Goal: Transaction & Acquisition: Purchase product/service

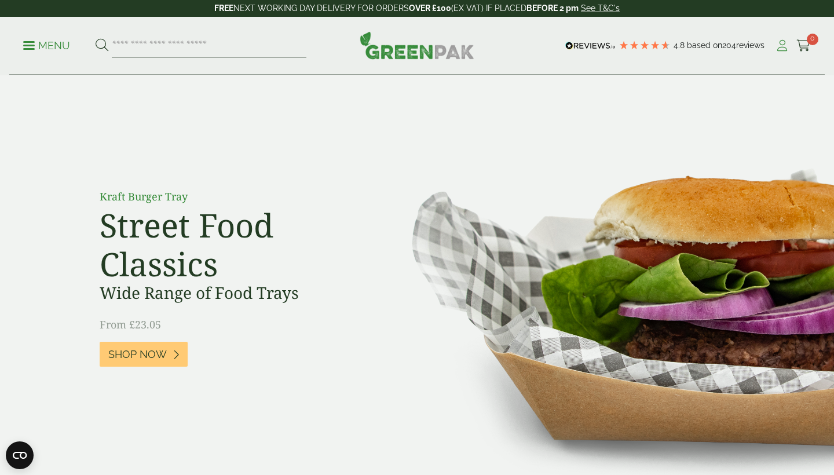
click at [780, 47] on icon at bounding box center [782, 46] width 14 height 12
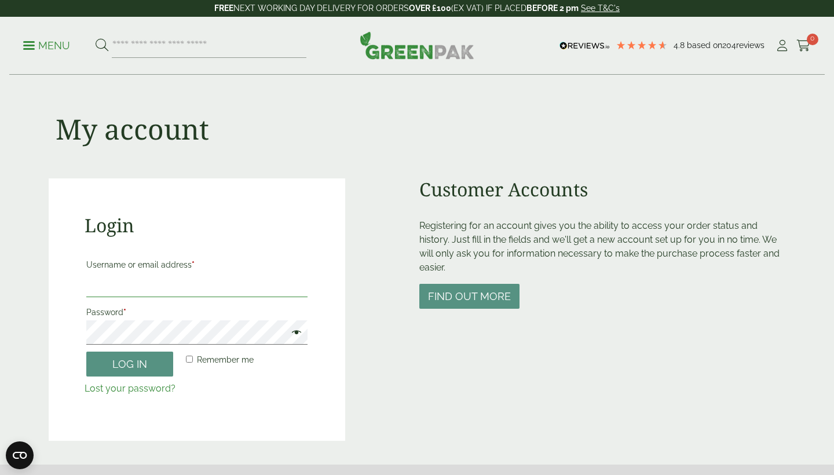
type input "**********"
click at [130, 363] on button "Log in" at bounding box center [129, 364] width 87 height 25
click at [138, 361] on button "Log in" at bounding box center [129, 364] width 87 height 25
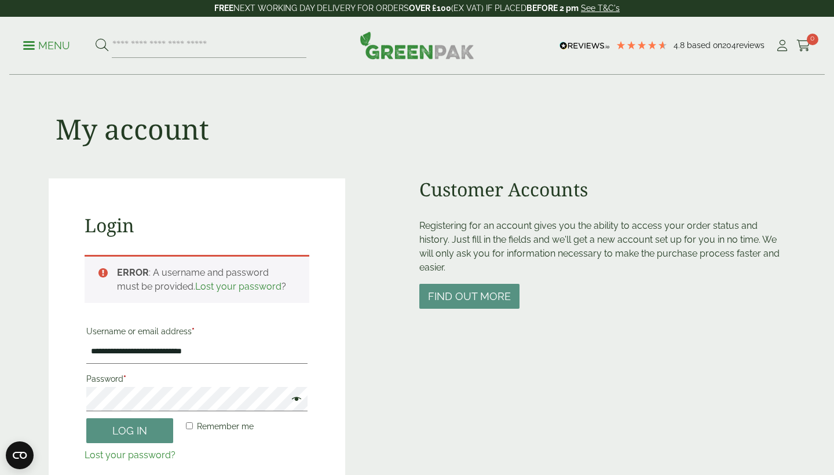
click at [257, 246] on div "**********" at bounding box center [197, 342] width 297 height 329
click at [195, 288] on link "Lost your password" at bounding box center [238, 286] width 86 height 11
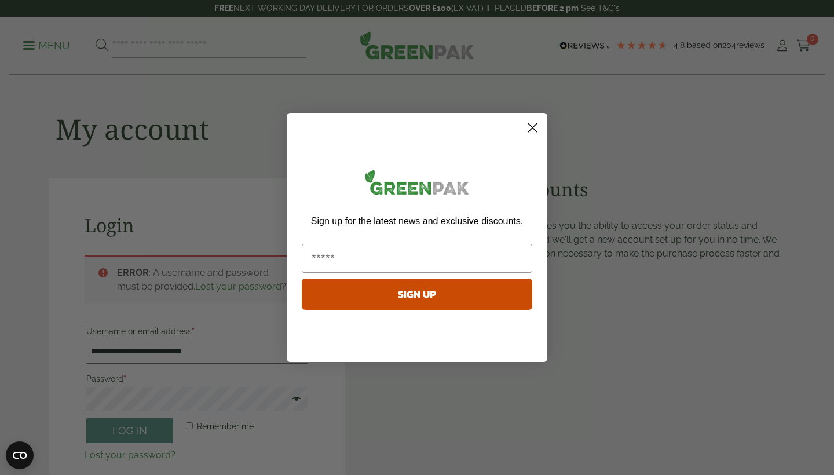
click at [537, 129] on circle "Close dialog" at bounding box center [532, 127] width 19 height 19
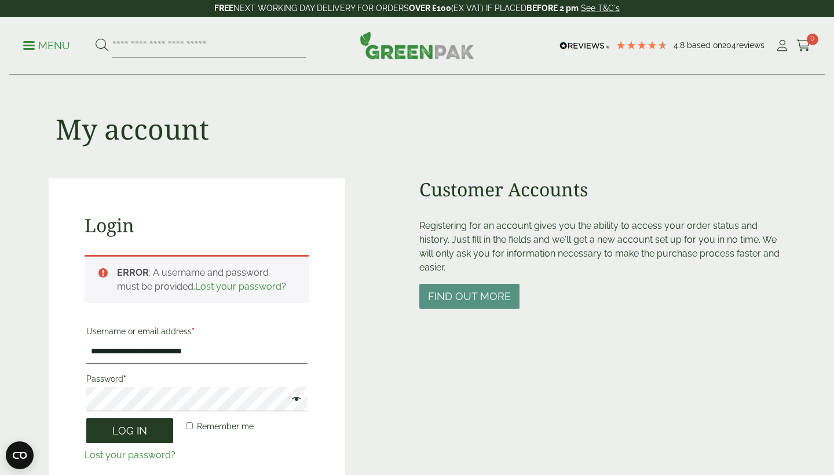
click at [143, 429] on button "Log in" at bounding box center [129, 430] width 87 height 25
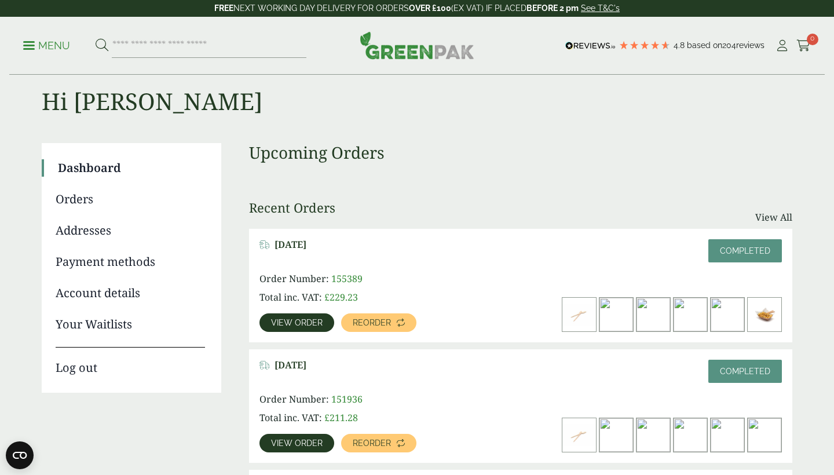
scroll to position [25, 0]
click at [300, 324] on span "View order" at bounding box center [297, 323] width 52 height 8
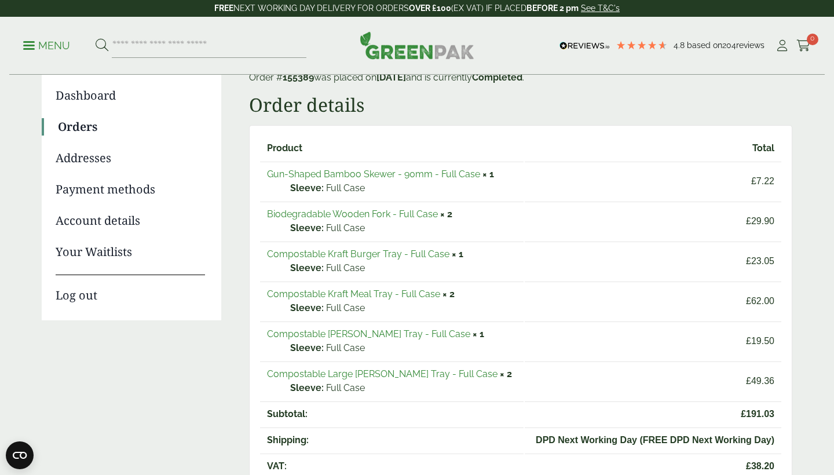
scroll to position [98, 0]
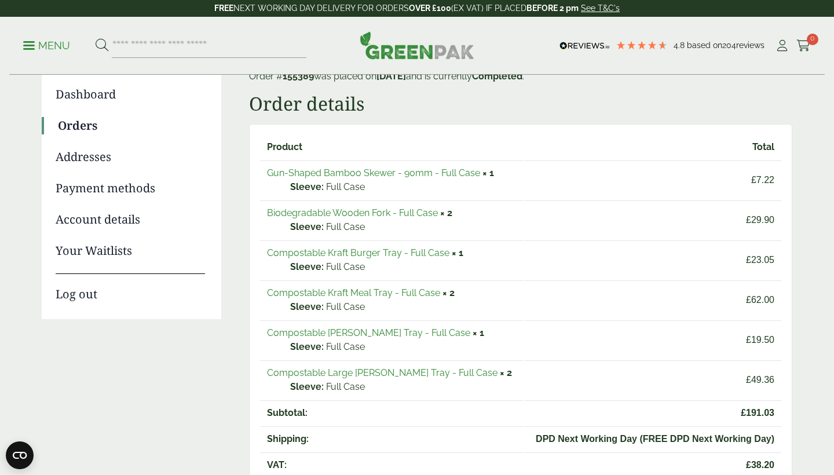
click at [337, 177] on link "Gun-Shaped Bamboo Skewer - 90mm - Full Case" at bounding box center [373, 172] width 213 height 11
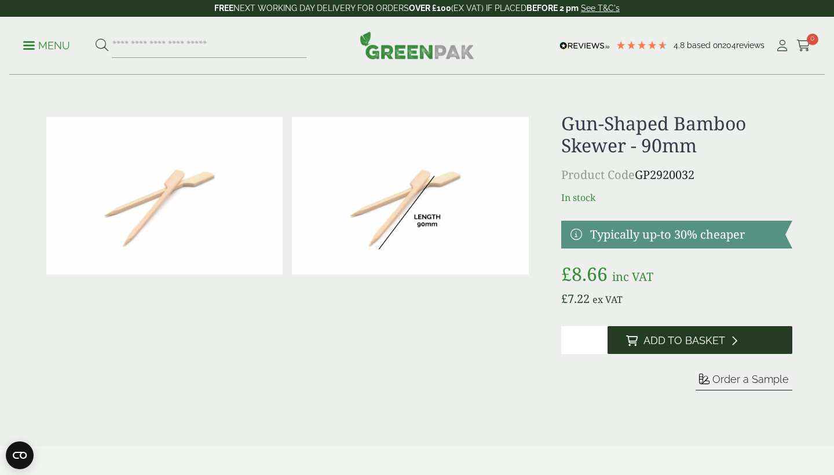
click at [691, 339] on span "Add to Basket" at bounding box center [685, 340] width 82 height 13
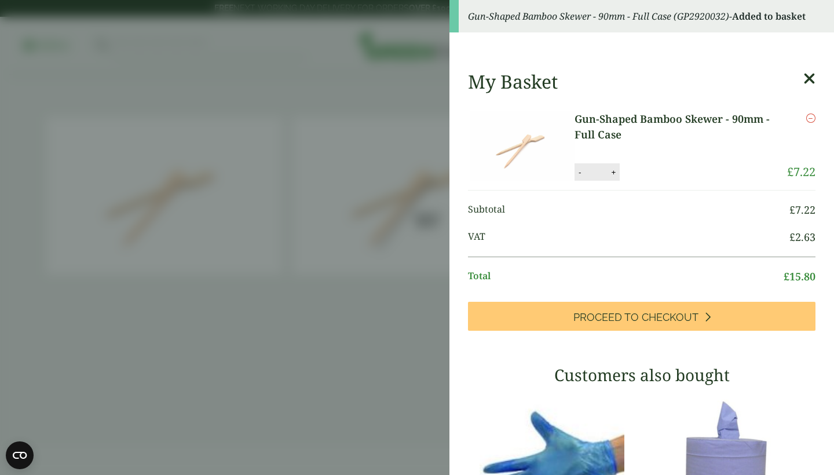
click at [807, 76] on icon at bounding box center [809, 79] width 12 height 16
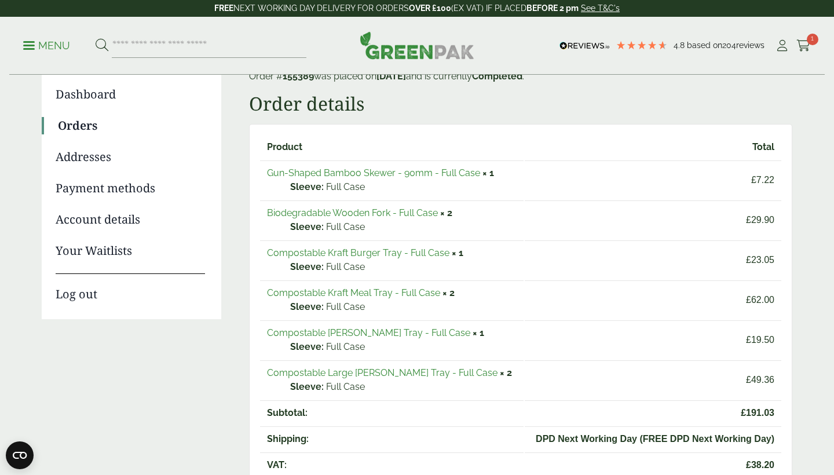
click at [360, 252] on link "Compostable Kraft Burger Tray - Full Case" at bounding box center [358, 252] width 182 height 11
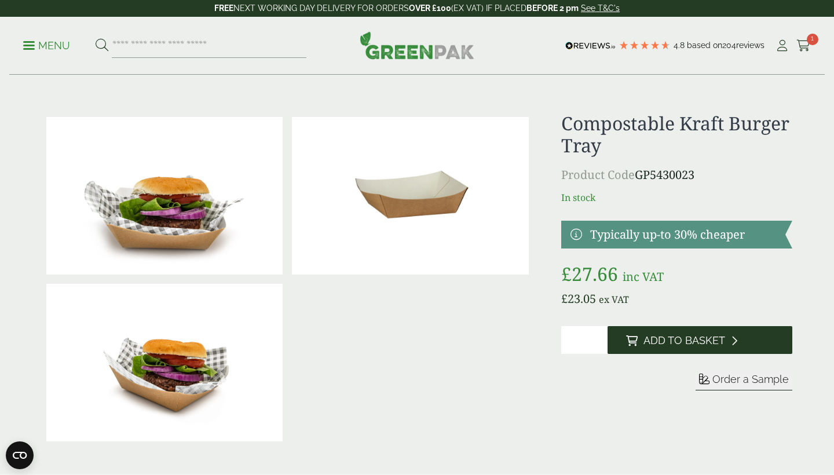
click at [693, 331] on button "Add to Basket" at bounding box center [700, 340] width 185 height 28
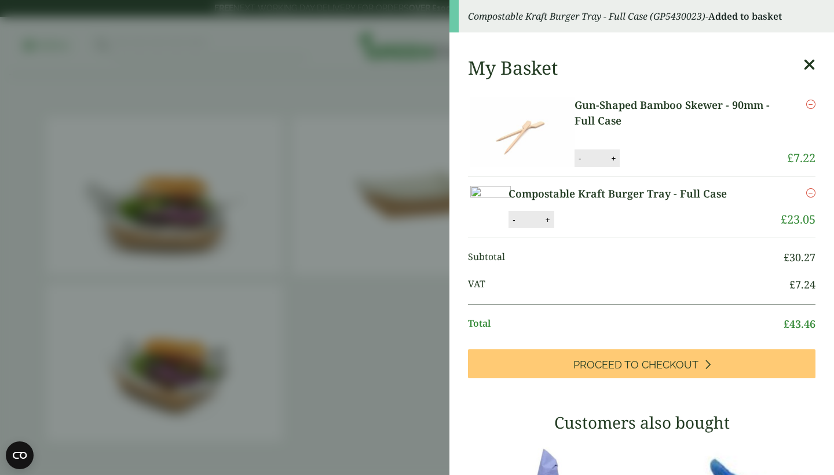
click at [814, 64] on icon at bounding box center [809, 65] width 12 height 16
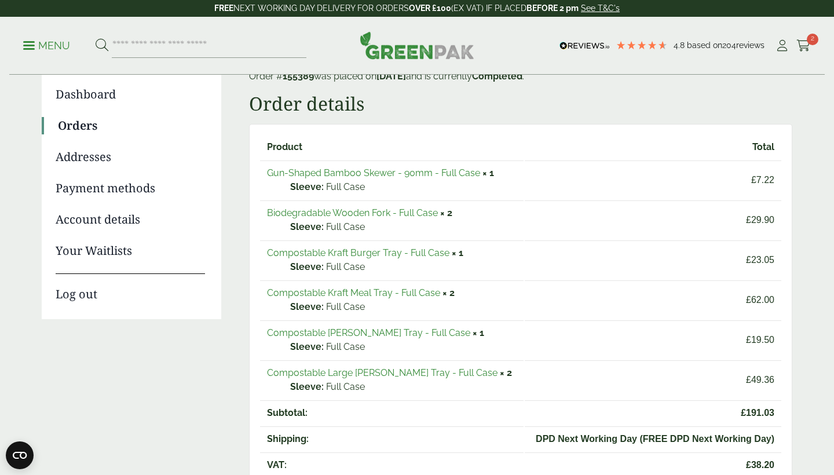
scroll to position [98, 0]
click at [424, 373] on link "Compostable Large [PERSON_NAME] Tray - Full Case" at bounding box center [382, 372] width 231 height 11
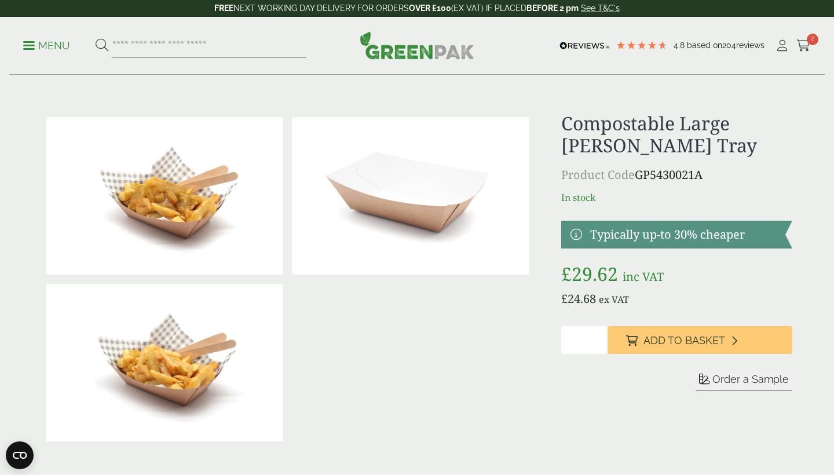
click at [600, 336] on input "*" at bounding box center [584, 340] width 46 height 28
type input "*"
click at [600, 336] on input "*" at bounding box center [584, 340] width 46 height 28
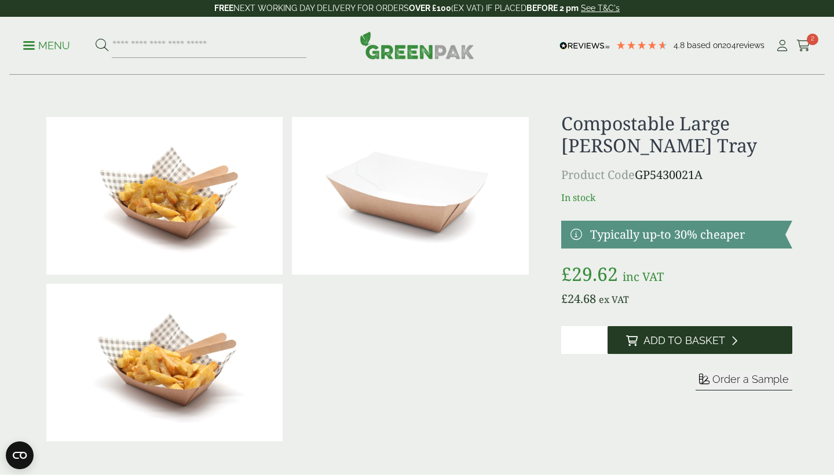
click at [662, 342] on span "Add to Basket" at bounding box center [685, 340] width 82 height 13
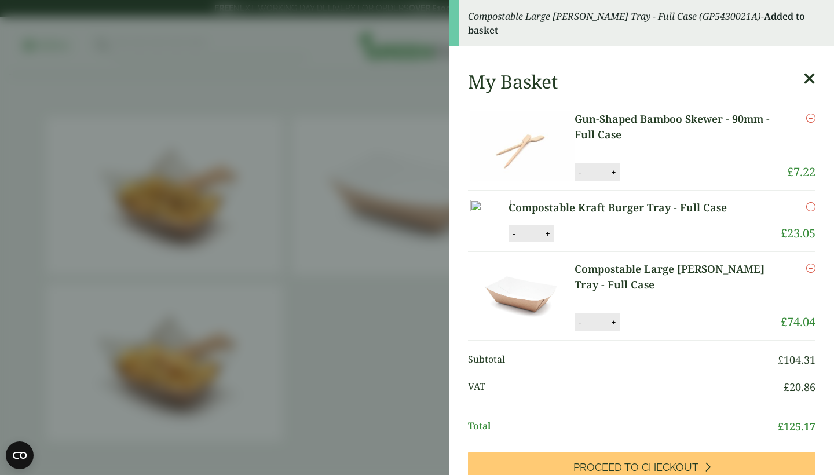
click at [809, 71] on icon at bounding box center [809, 79] width 12 height 16
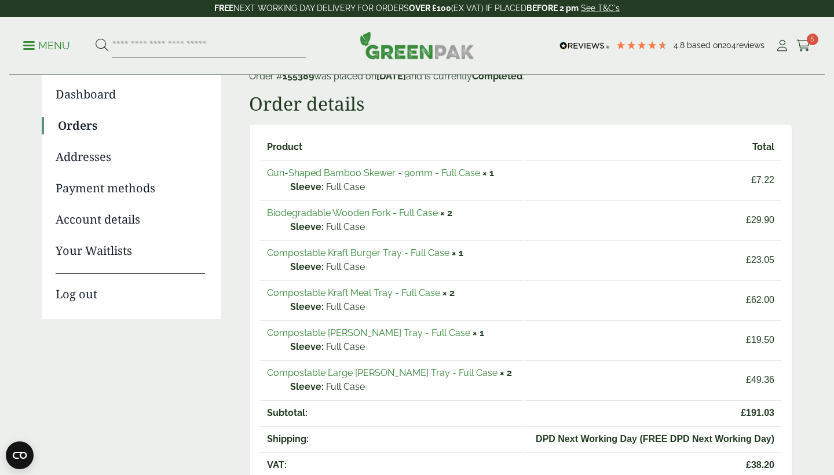
click at [409, 213] on link "Biodegradable Wooden Fork - Full Case" at bounding box center [352, 212] width 171 height 11
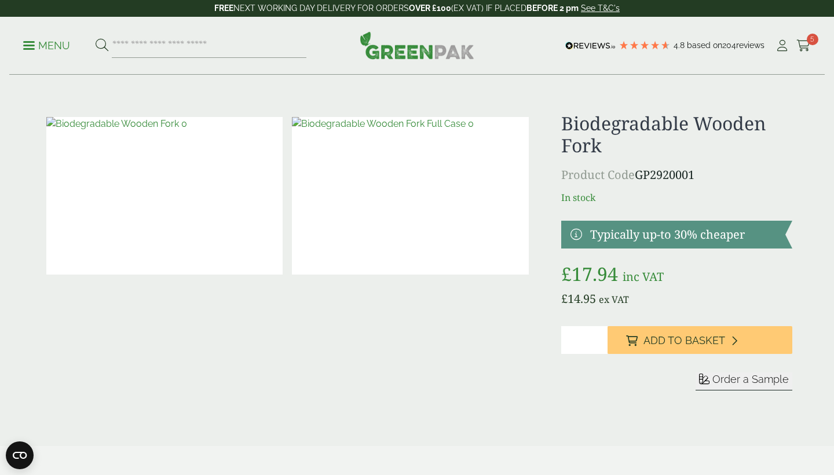
type input "*"
click at [600, 336] on input "*" at bounding box center [584, 340] width 46 height 28
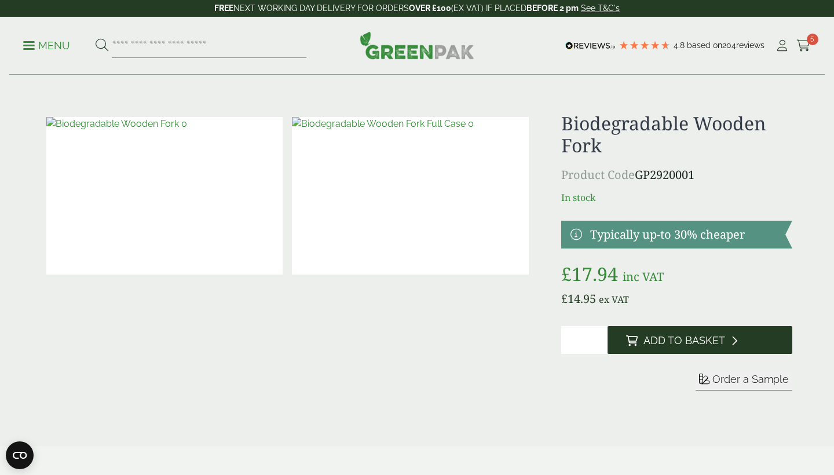
click at [743, 345] on button "Add to Basket" at bounding box center [700, 340] width 185 height 28
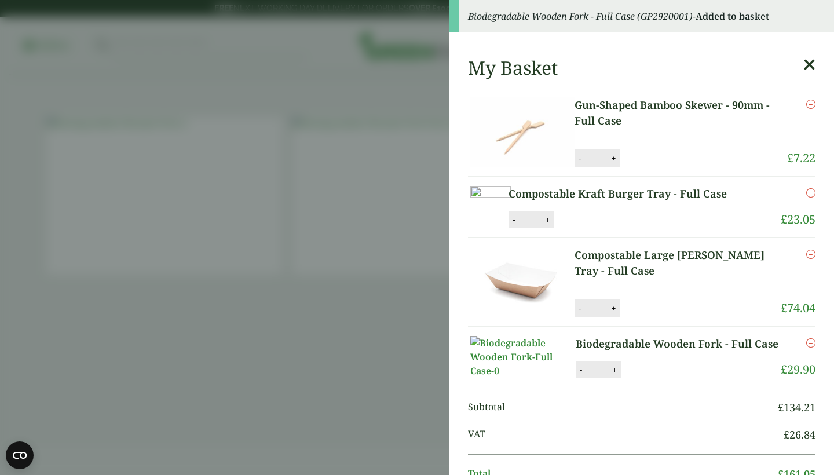
click at [805, 61] on icon at bounding box center [809, 65] width 12 height 16
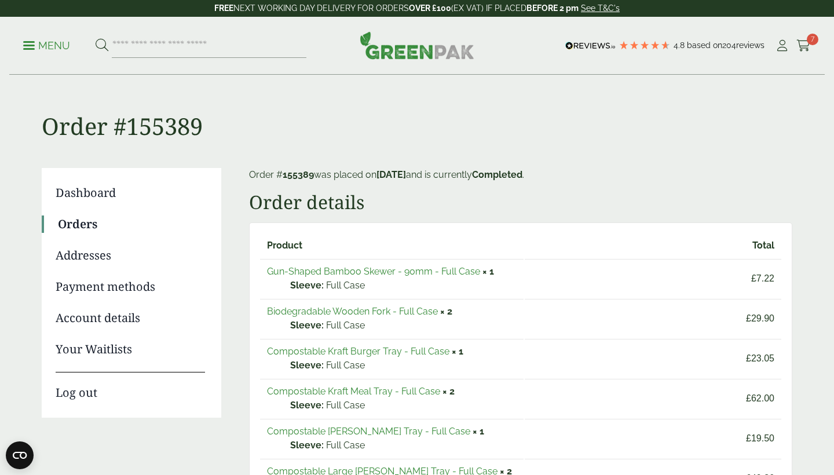
click at [85, 229] on link "Orders" at bounding box center [131, 223] width 147 height 17
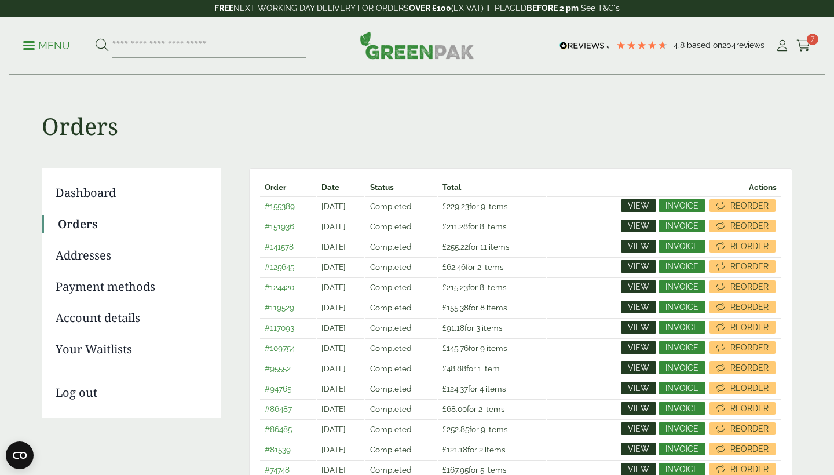
click at [631, 229] on span "View" at bounding box center [638, 226] width 21 height 8
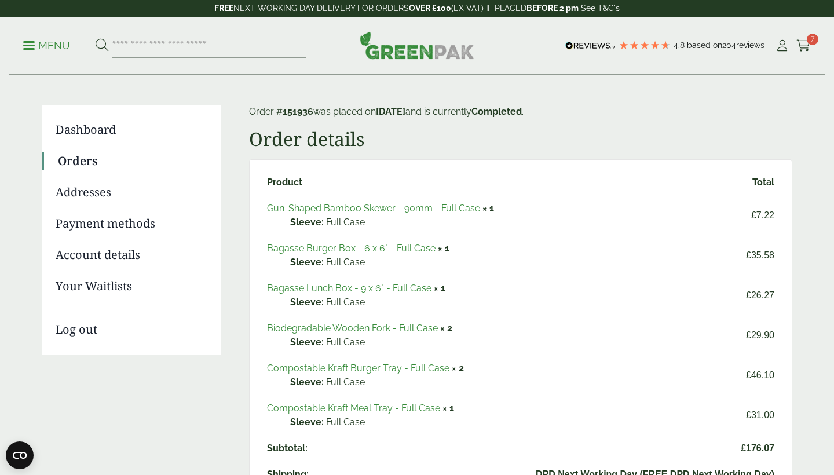
scroll to position [61, 0]
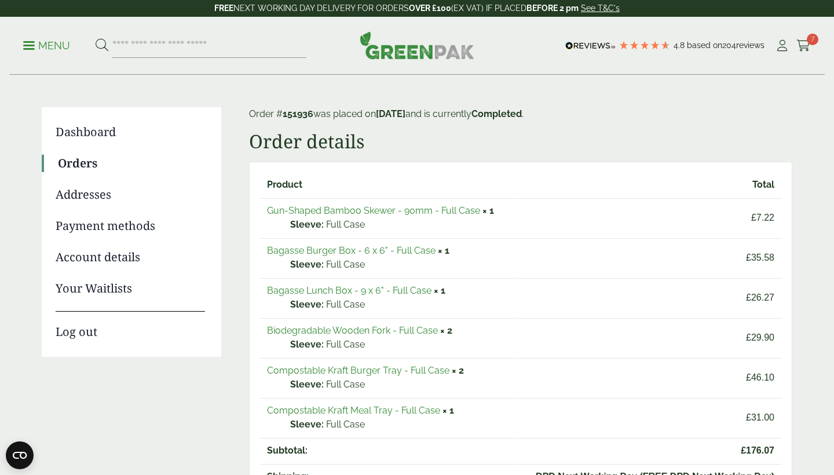
click at [91, 167] on link "Orders" at bounding box center [131, 163] width 147 height 17
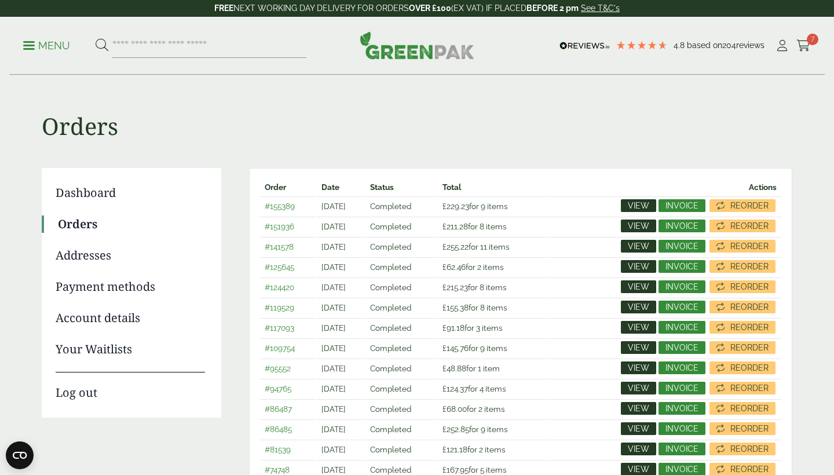
click at [645, 244] on span "View" at bounding box center [638, 246] width 21 height 8
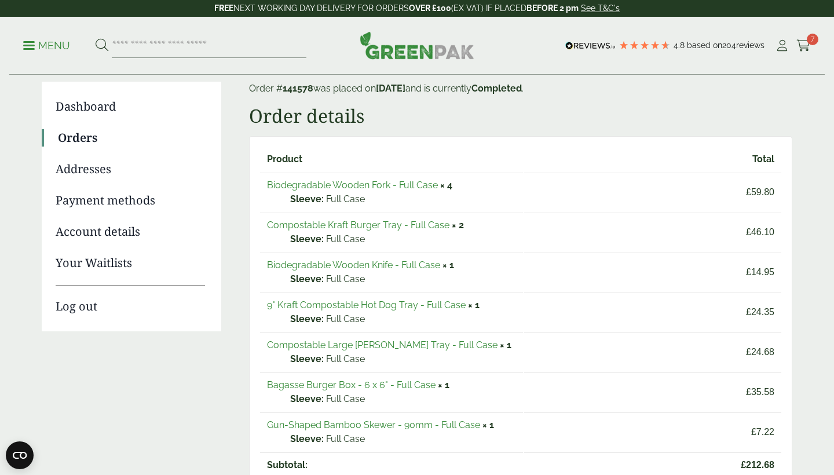
scroll to position [87, 0]
click at [417, 301] on link "9" Kraft Compostable Hot Dog Tray - Full Case" at bounding box center [366, 303] width 199 height 11
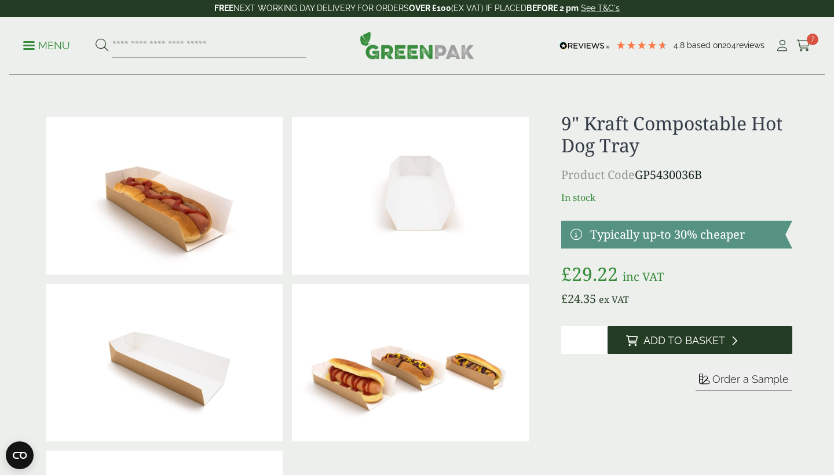
click at [692, 342] on span "Add to Basket" at bounding box center [685, 340] width 82 height 13
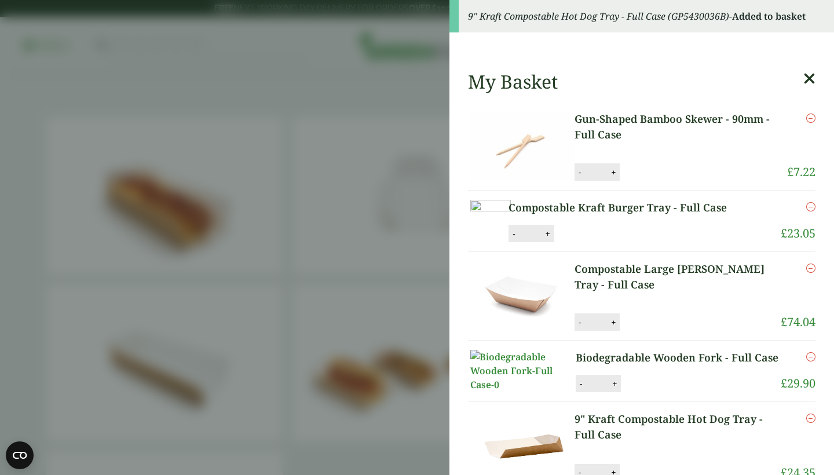
click at [812, 78] on icon at bounding box center [809, 79] width 12 height 16
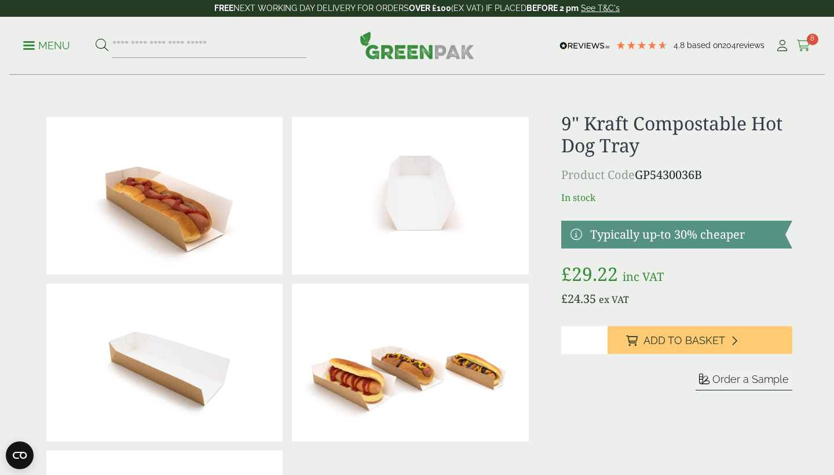
click at [808, 42] on span "8" at bounding box center [813, 40] width 12 height 12
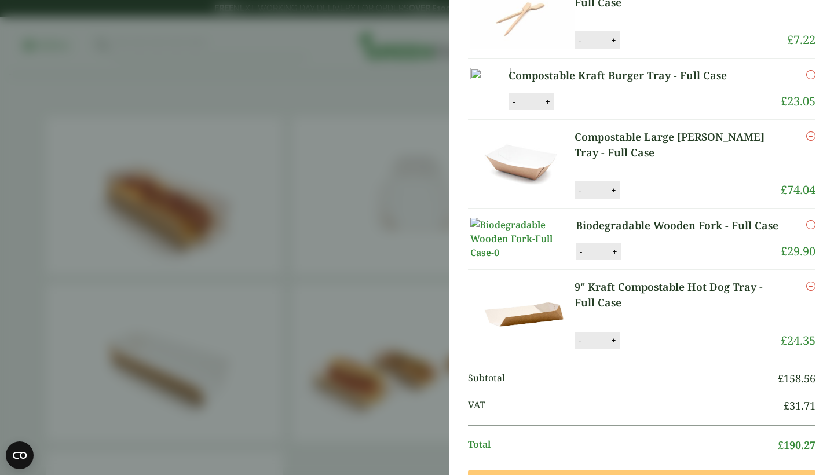
scroll to position [61, 0]
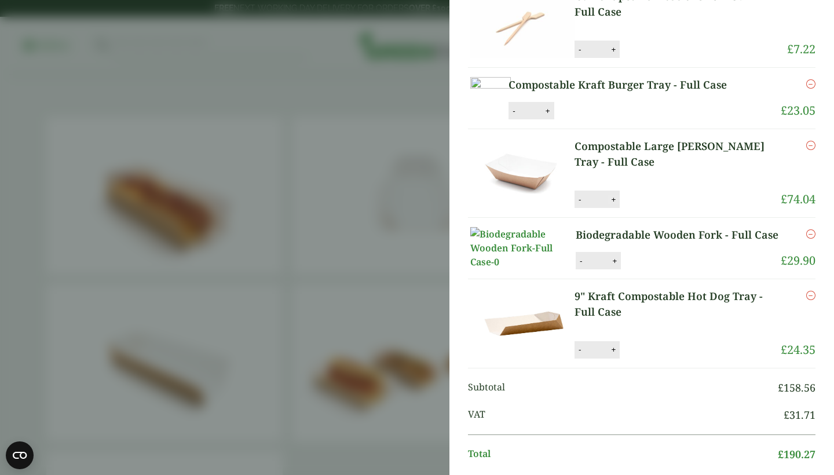
click at [615, 204] on button "+" at bounding box center [614, 200] width 12 height 10
type input "*"
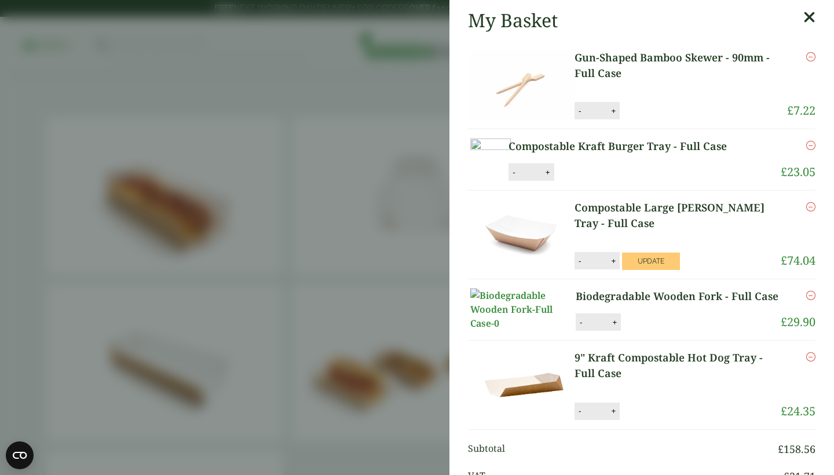
scroll to position [0, 0]
click at [554, 177] on button "+" at bounding box center [548, 172] width 12 height 10
type input "*"
click at [806, 16] on icon at bounding box center [809, 17] width 12 height 16
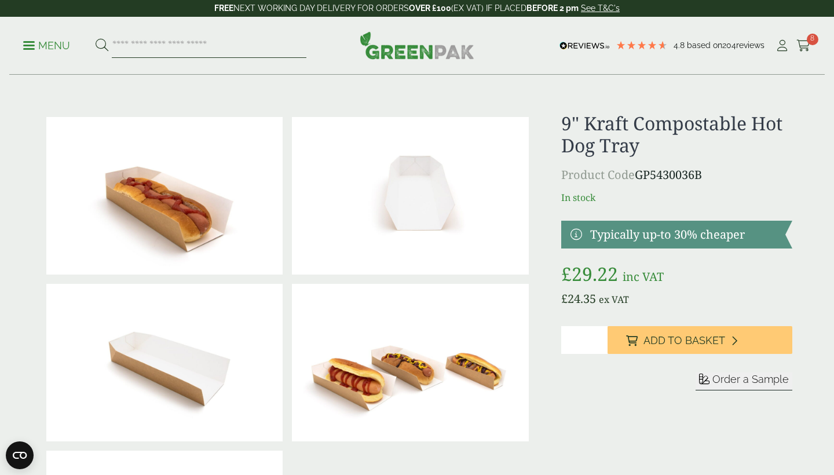
click at [173, 47] on input "search" at bounding box center [209, 46] width 195 height 24
type input "*******"
click at [101, 45] on button at bounding box center [102, 45] width 13 height 15
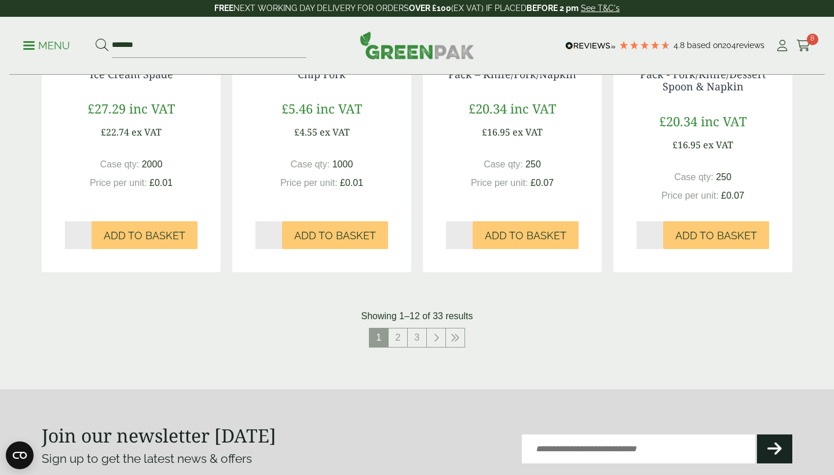
scroll to position [1159, 0]
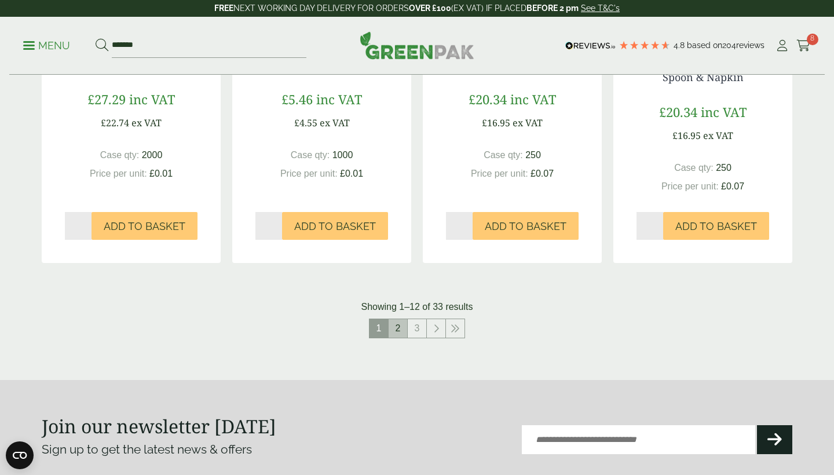
click at [402, 327] on link "2" at bounding box center [398, 328] width 19 height 19
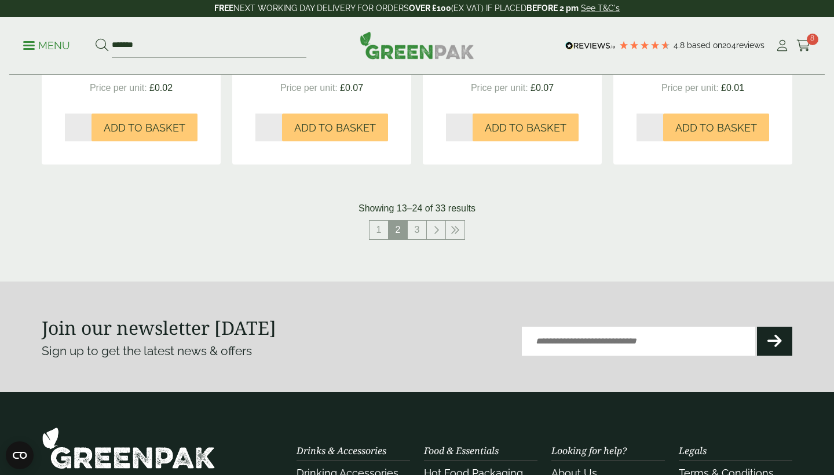
scroll to position [1249, 0]
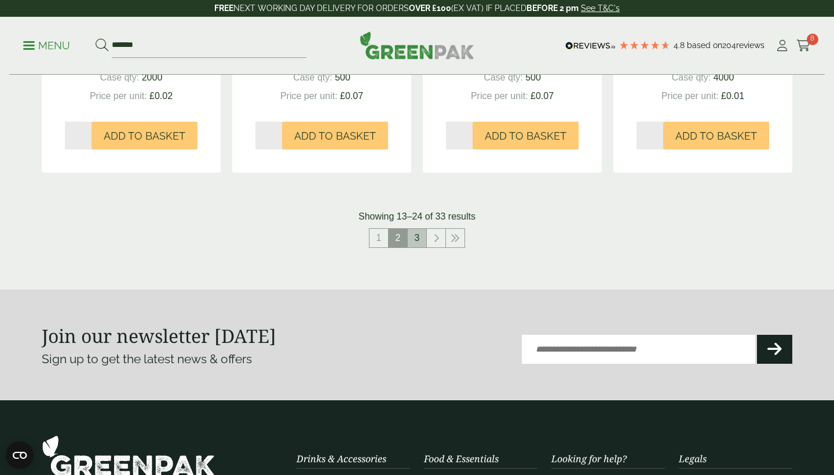
click at [419, 240] on link "3" at bounding box center [417, 238] width 19 height 19
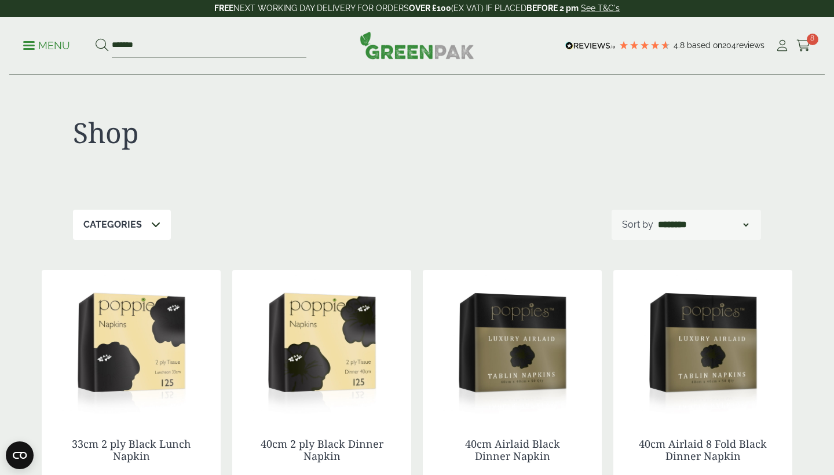
click at [31, 45] on span at bounding box center [29, 46] width 12 height 2
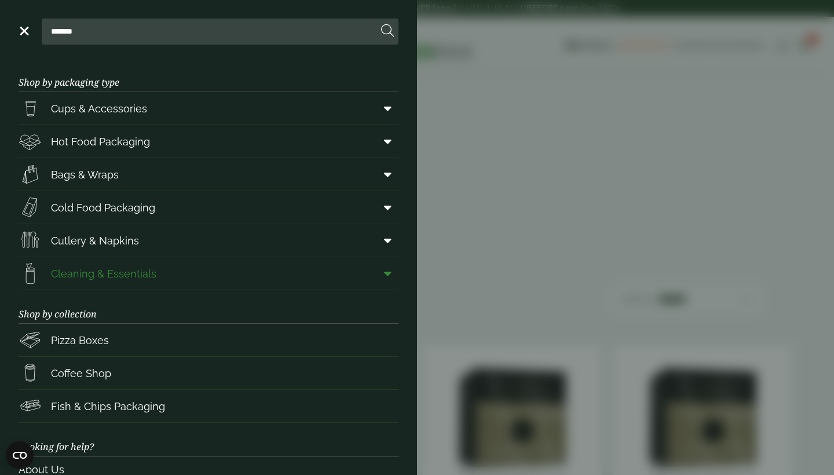
click at [301, 277] on link "Cleaning & Essentials" at bounding box center [209, 273] width 380 height 32
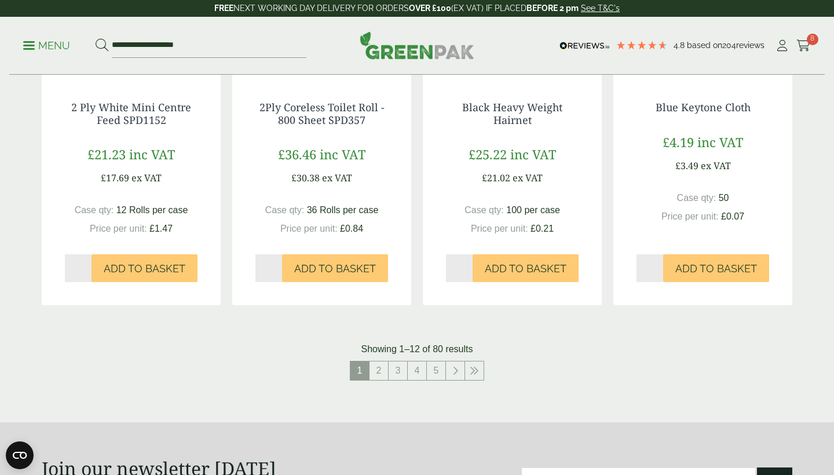
scroll to position [1167, 0]
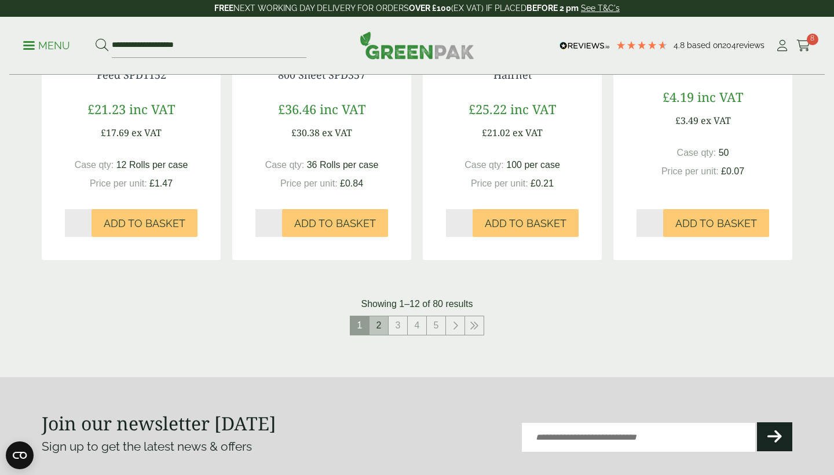
click at [379, 323] on link "2" at bounding box center [379, 325] width 19 height 19
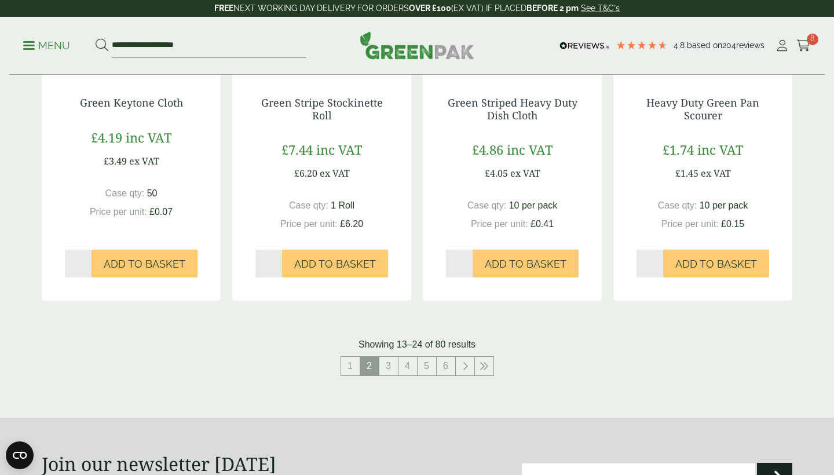
scroll to position [1174, 0]
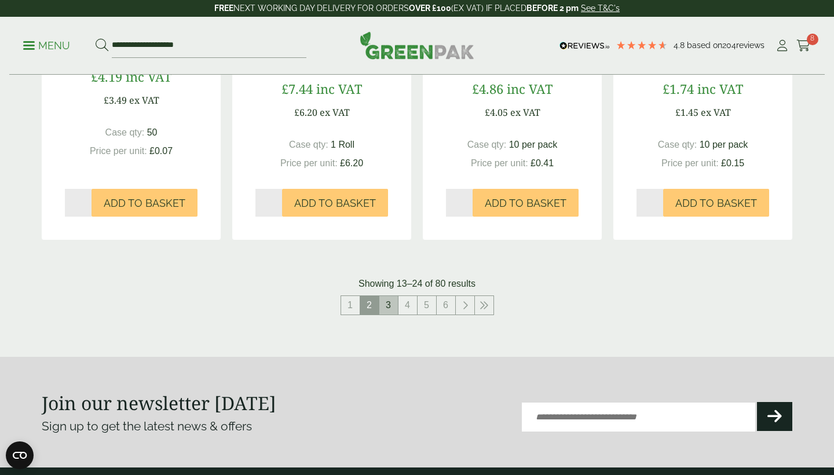
click at [395, 299] on link "3" at bounding box center [388, 305] width 19 height 19
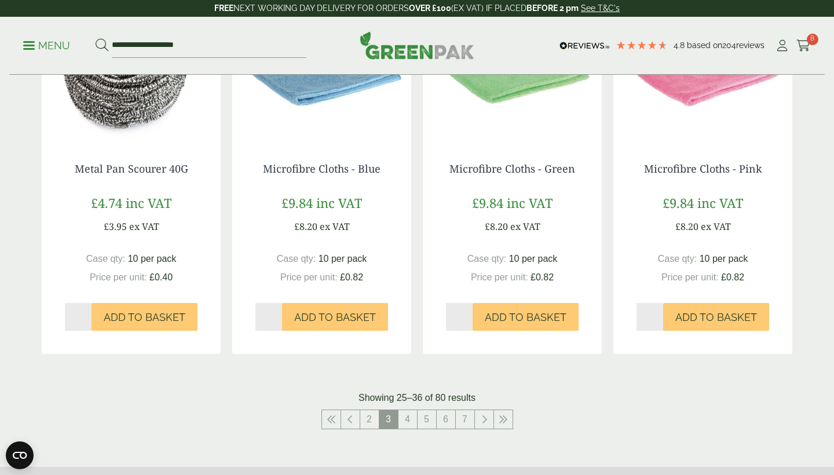
scroll to position [1336, 0]
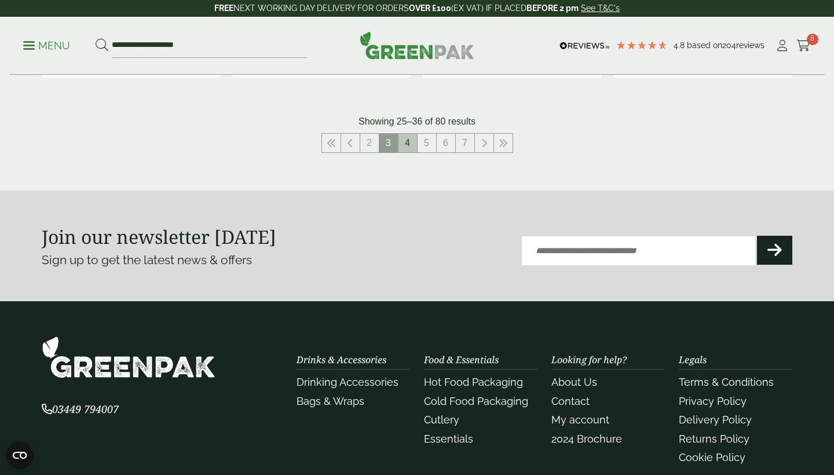
click at [412, 136] on link "4" at bounding box center [408, 143] width 19 height 19
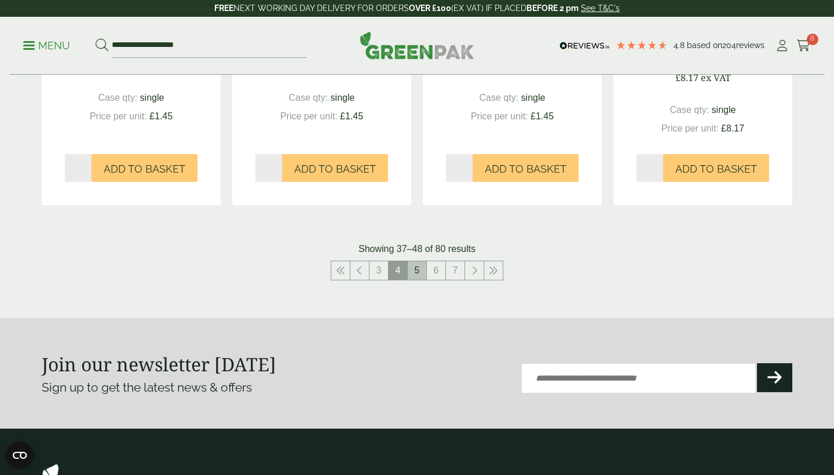
click at [412, 261] on link "5" at bounding box center [417, 270] width 19 height 19
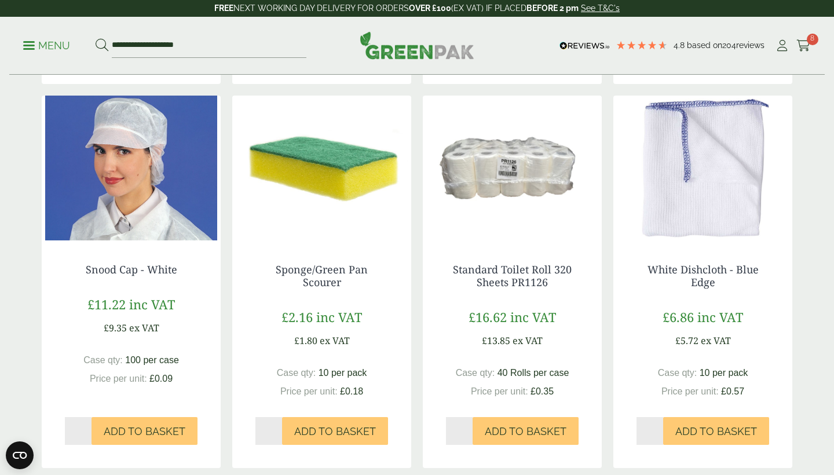
scroll to position [570, 0]
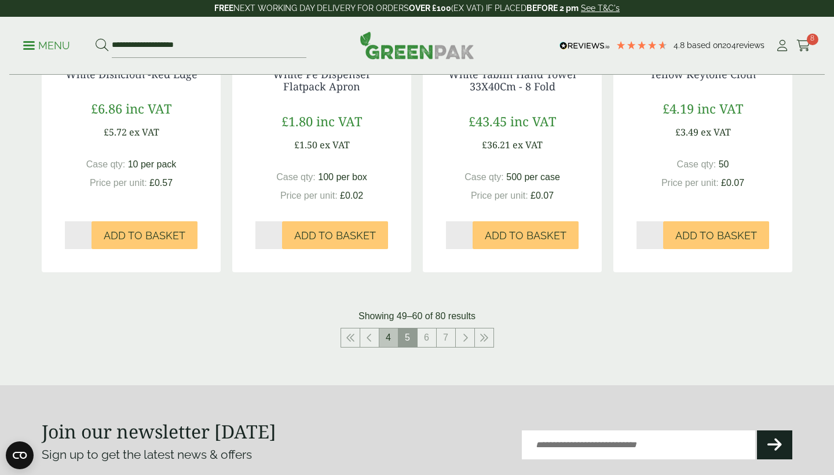
click at [389, 328] on link "4" at bounding box center [388, 337] width 19 height 19
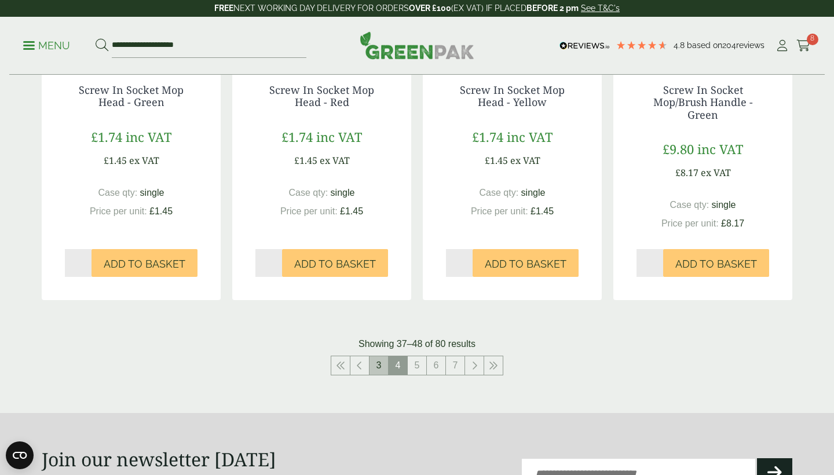
click at [379, 356] on link "3" at bounding box center [379, 365] width 19 height 19
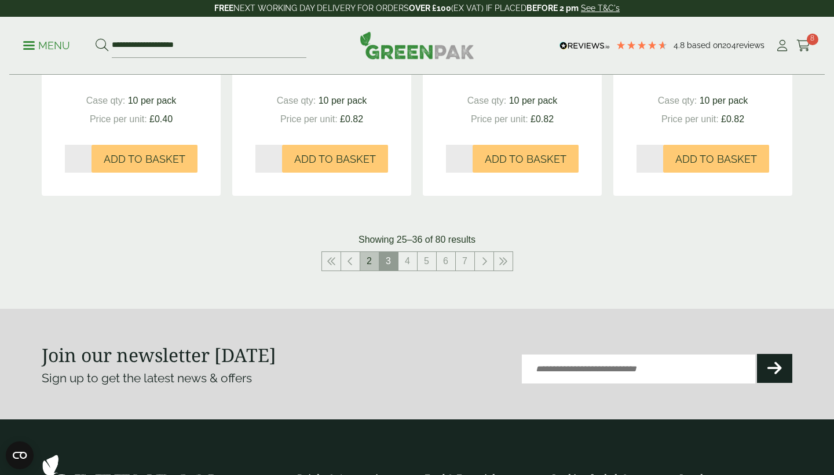
click at [366, 261] on link "2" at bounding box center [369, 261] width 19 height 19
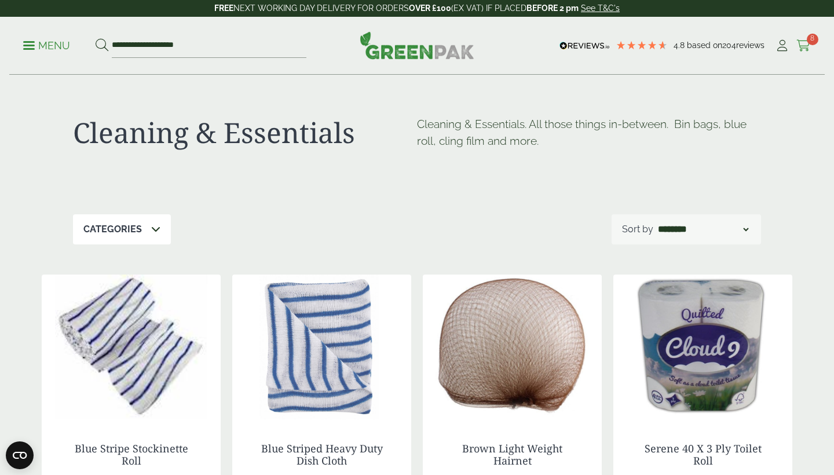
click at [805, 48] on icon at bounding box center [804, 46] width 14 height 12
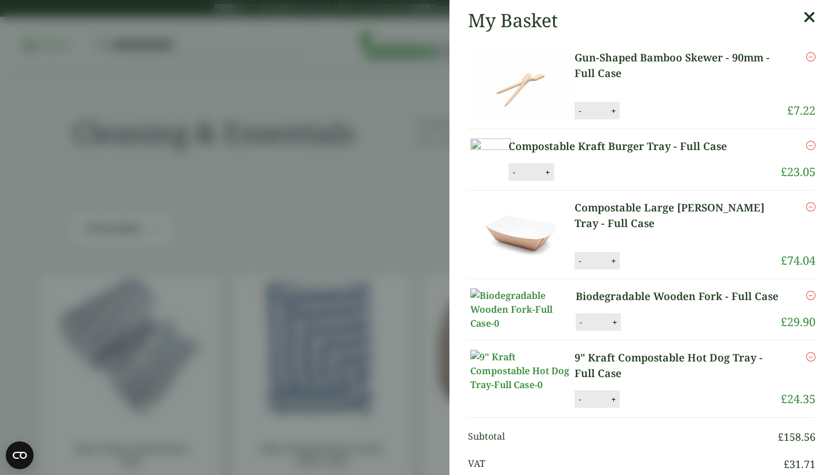
click at [360, 271] on aside "My Basket Gun-Shaped Bamboo Skewer - 90mm - Full Case Gun-Shaped Bamboo Skewer …" at bounding box center [417, 237] width 834 height 475
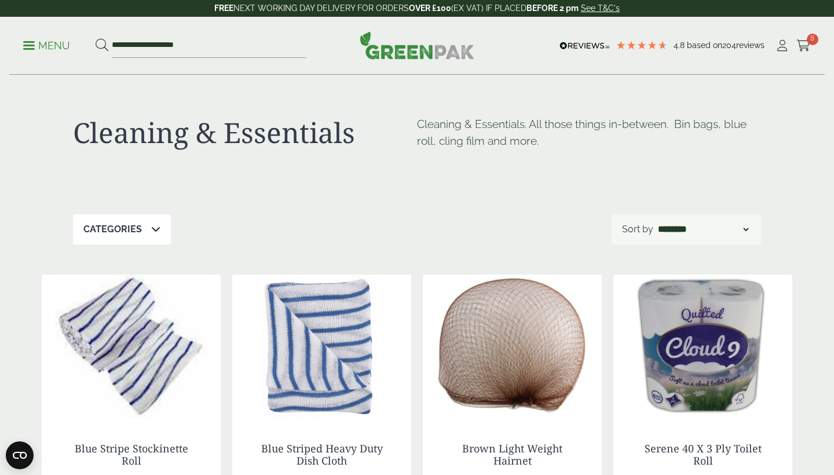
scroll to position [155, 0]
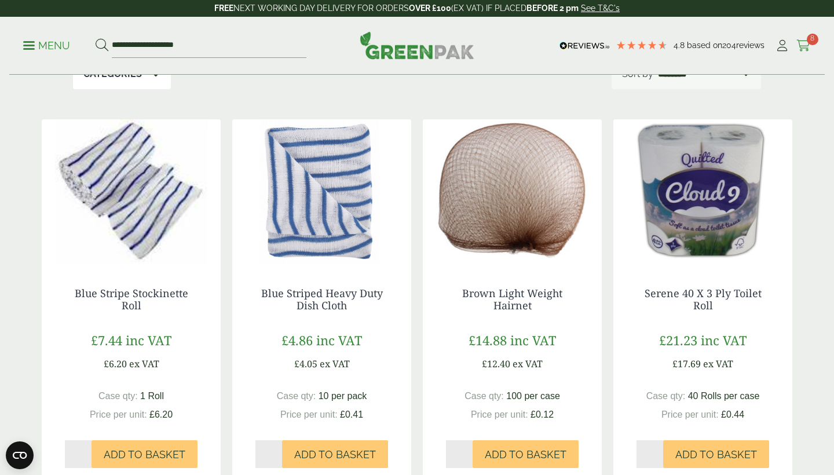
click at [806, 42] on icon at bounding box center [804, 46] width 14 height 12
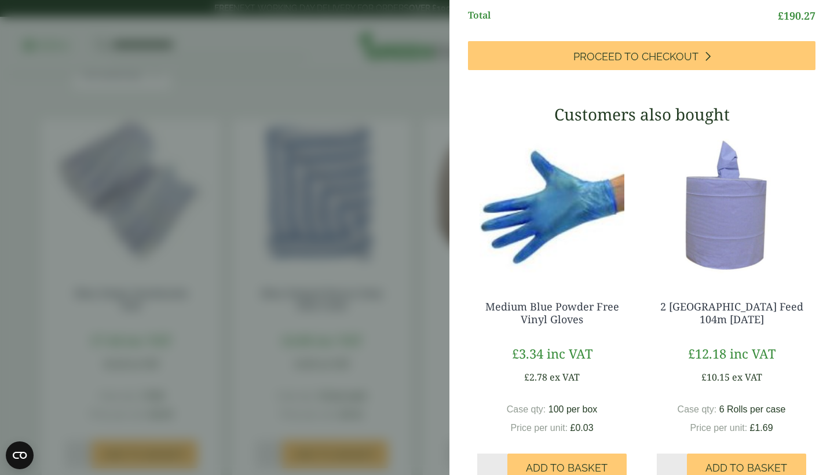
scroll to position [492, 0]
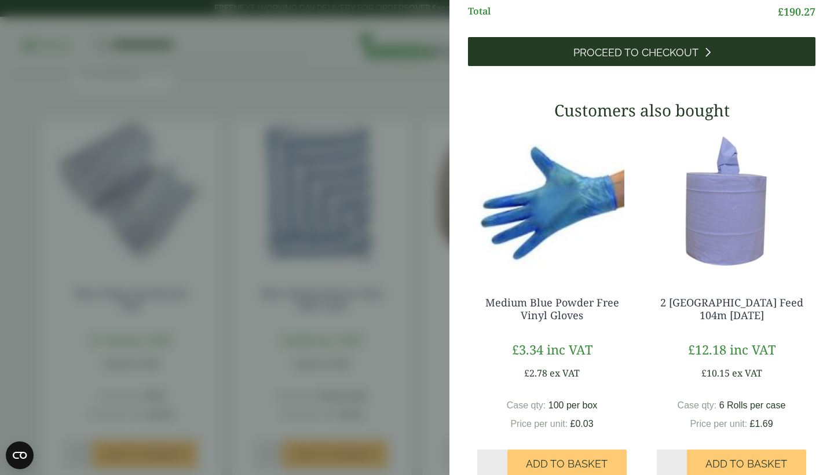
click at [684, 59] on span "Proceed to Checkout" at bounding box center [635, 52] width 125 height 13
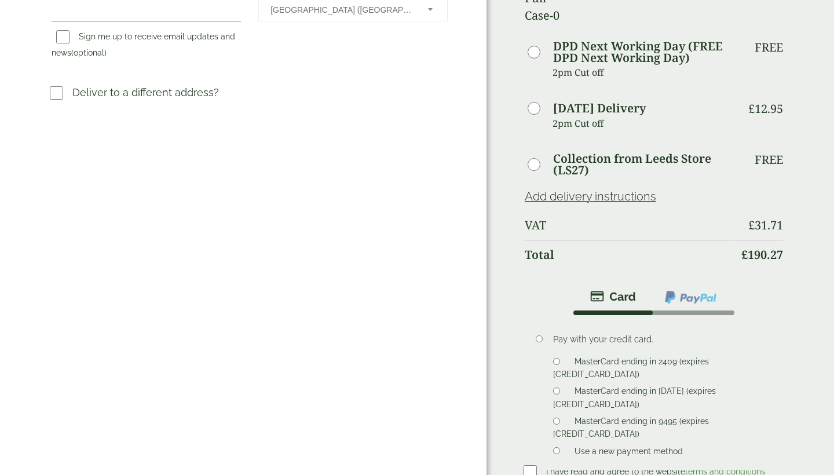
scroll to position [451, 0]
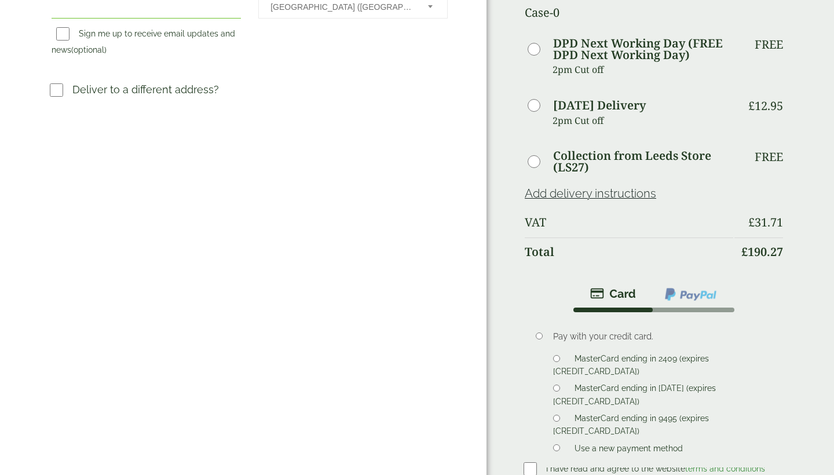
scroll to position [507, 0]
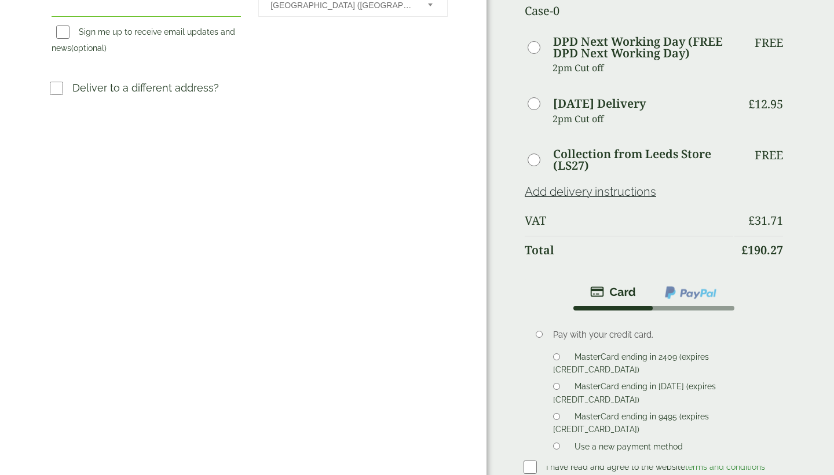
click at [699, 412] on label "MasterCard ending in 9495 (expires 04/27)" at bounding box center [631, 424] width 156 height 25
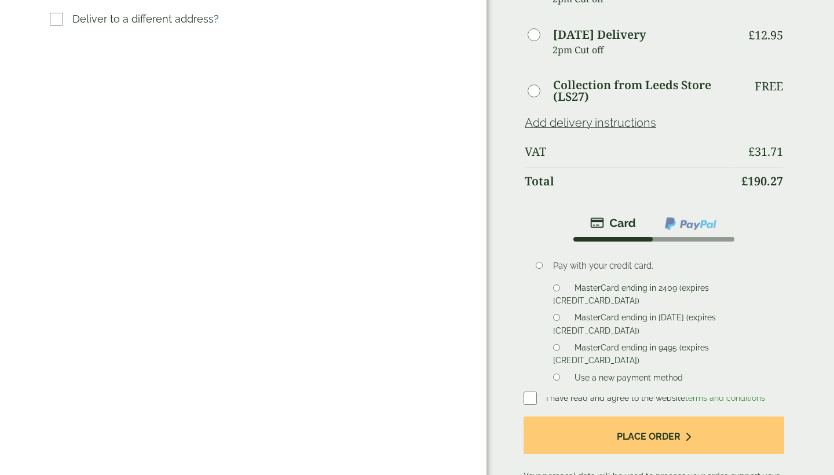
scroll to position [607, 0]
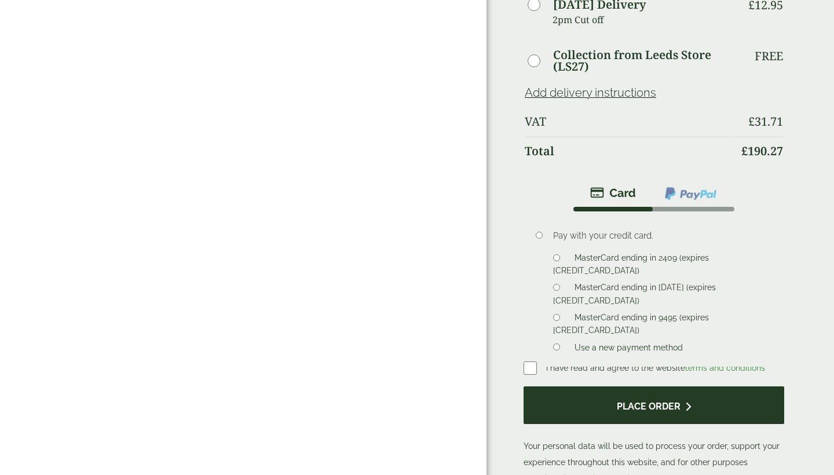
click at [646, 386] on button "Place order" at bounding box center [654, 405] width 261 height 38
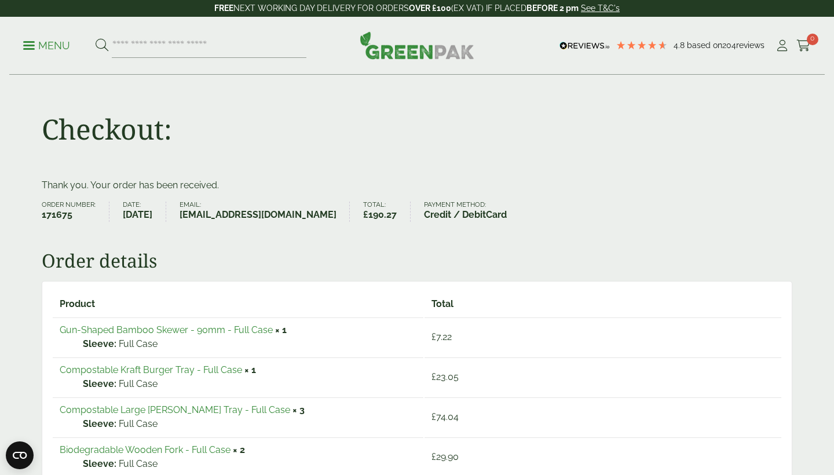
click at [603, 9] on link "See T&C's" at bounding box center [600, 7] width 39 height 9
